Goal: Task Accomplishment & Management: Complete application form

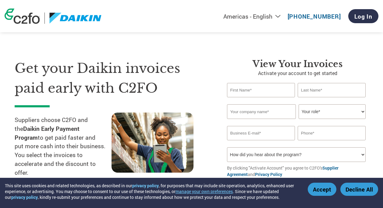
type input "javed"
type input "shakoor"
click at [255, 110] on input "text" at bounding box center [261, 111] width 69 height 15
type input "j"
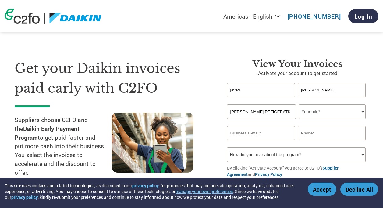
type input "J.A REFIGERATION"
click at [312, 115] on select "Your role* CFO Controller Credit Manager Finance Director Treasurer CEO Preside…" at bounding box center [331, 111] width 67 height 15
select select "OWNER_FOUNDER"
click at [298, 104] on select "Your role* CFO Controller Credit Manager Finance Director Treasurer CEO Preside…" at bounding box center [331, 111] width 67 height 15
click at [276, 136] on input "email" at bounding box center [261, 133] width 68 height 14
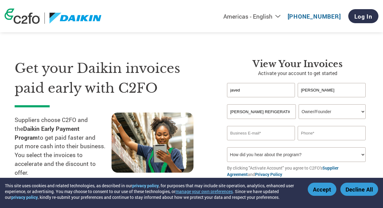
click at [284, 130] on input "email" at bounding box center [261, 133] width 68 height 14
type input "JAVEDDAIKIN@GMAIL.COM"
click at [321, 138] on input "text" at bounding box center [331, 133] width 68 height 14
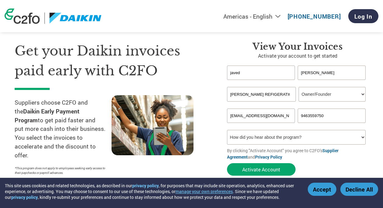
scroll to position [30, 0]
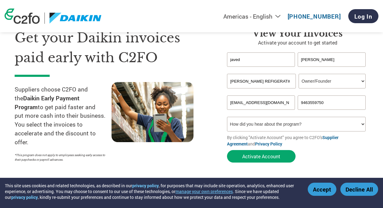
type input "9463559750"
click at [312, 128] on select "How did you hear about the program? Received a letter Email Social Media Online…" at bounding box center [296, 124] width 139 height 15
select select "Email"
click at [227, 117] on select "How did you hear about the program? Received a letter Email Social Media Online…" at bounding box center [296, 124] width 139 height 15
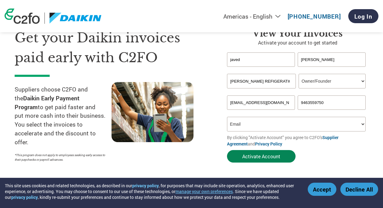
click at [280, 157] on button "Activate Account" at bounding box center [261, 156] width 69 height 12
type input "J"
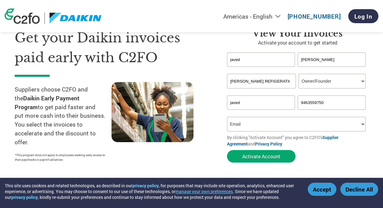
type input "javedshakoor005@gmail.com"
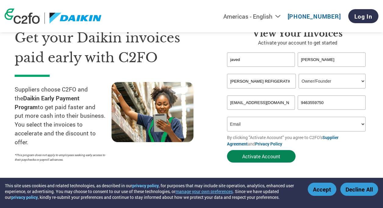
click at [271, 158] on button "Activate Account" at bounding box center [261, 156] width 69 height 12
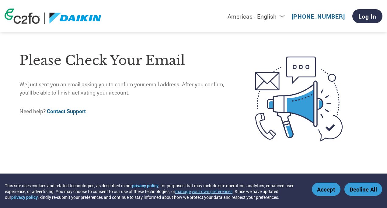
click at [319, 187] on button "Accept" at bounding box center [326, 188] width 29 height 13
